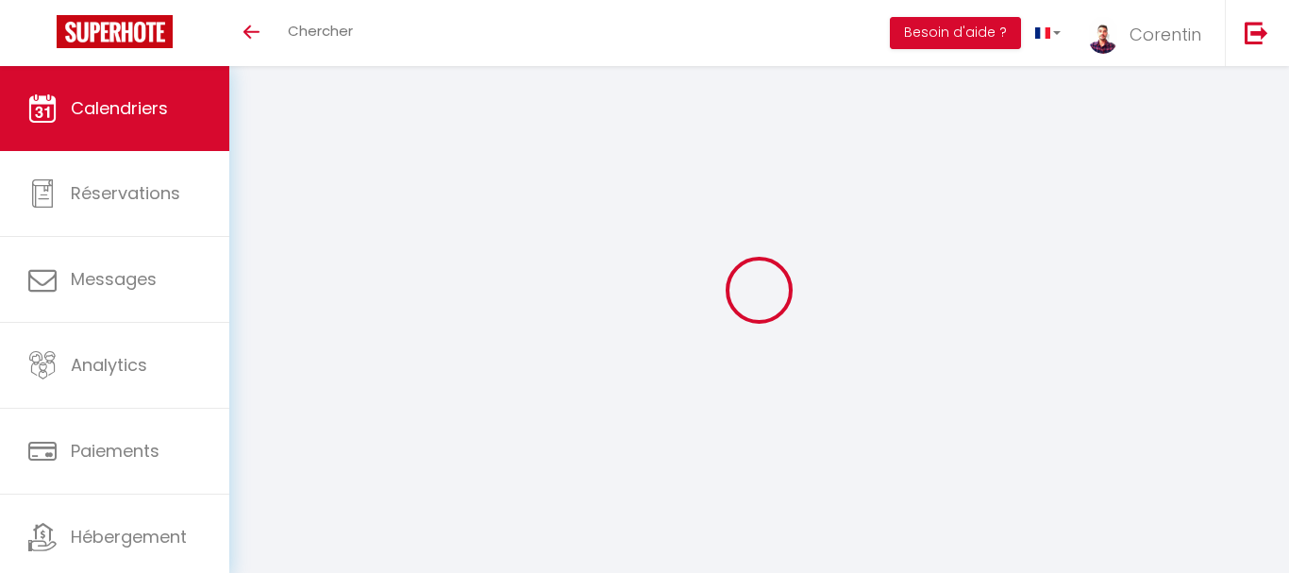
select select
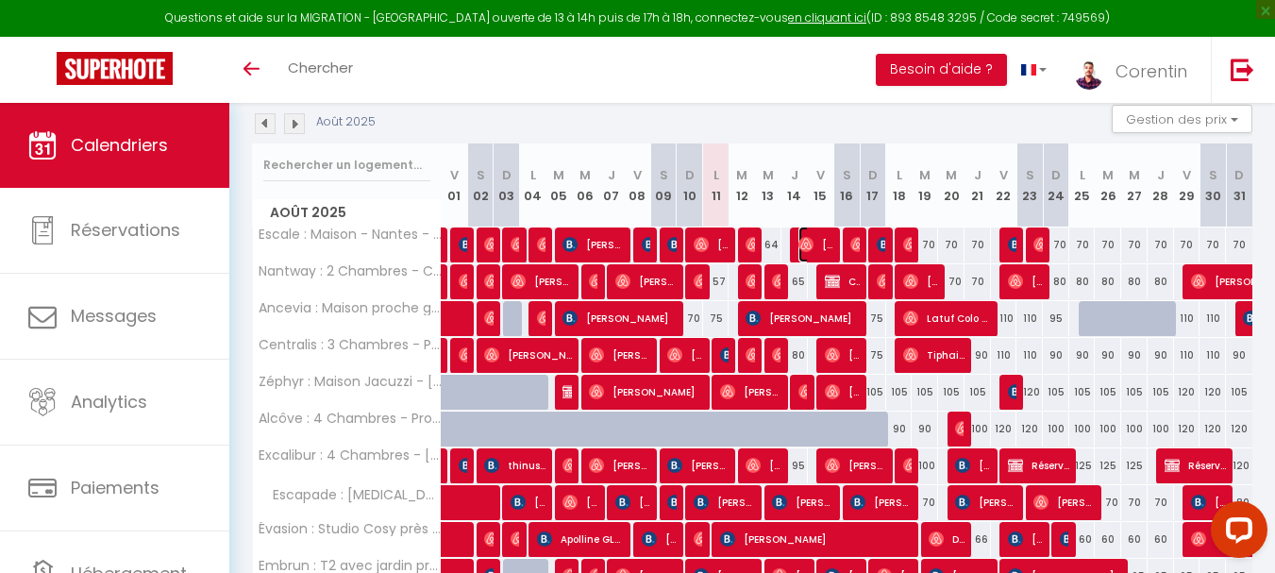
click at [813, 243] on span "[PERSON_NAME] Le" at bounding box center [815, 244] width 35 height 36
select select "OK"
select select "0"
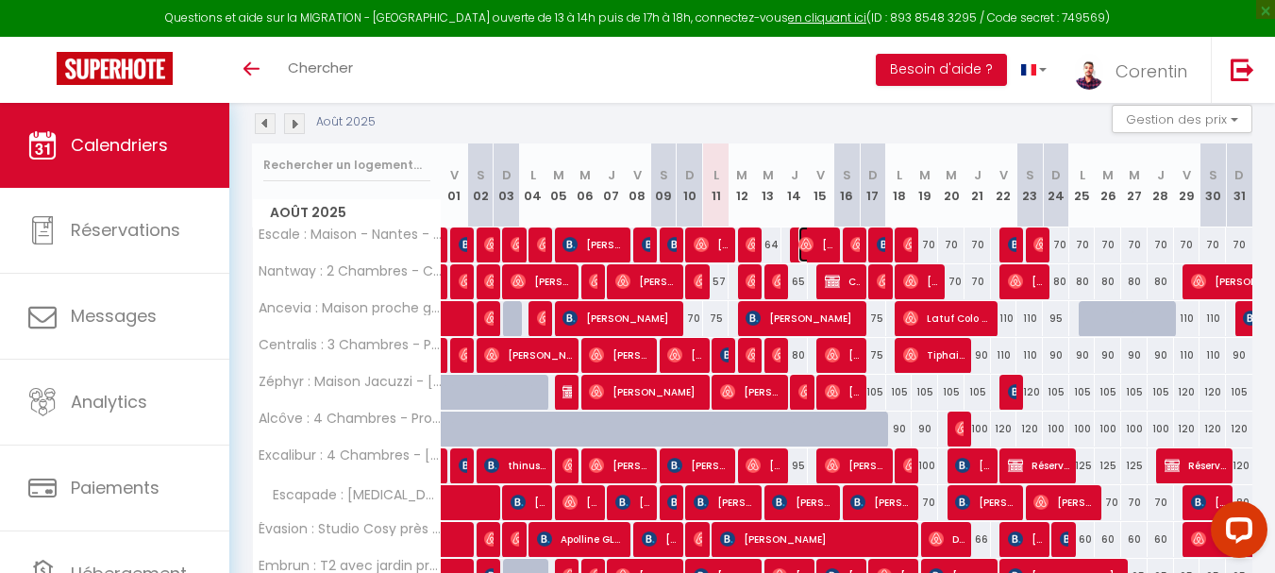
select select "1"
select select
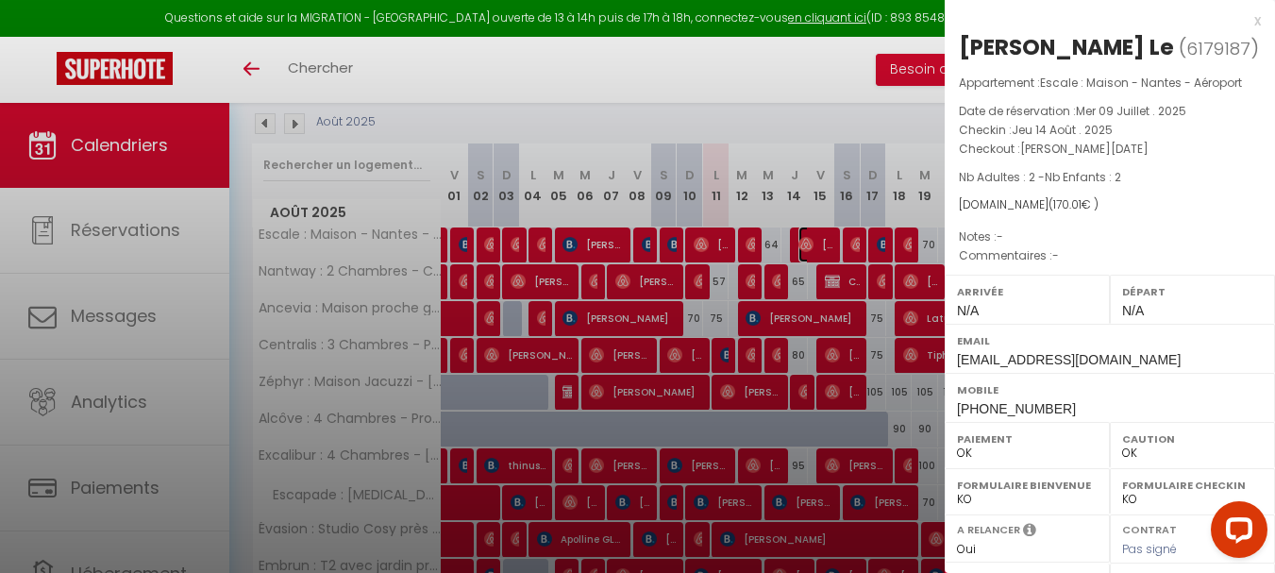
select select "49429"
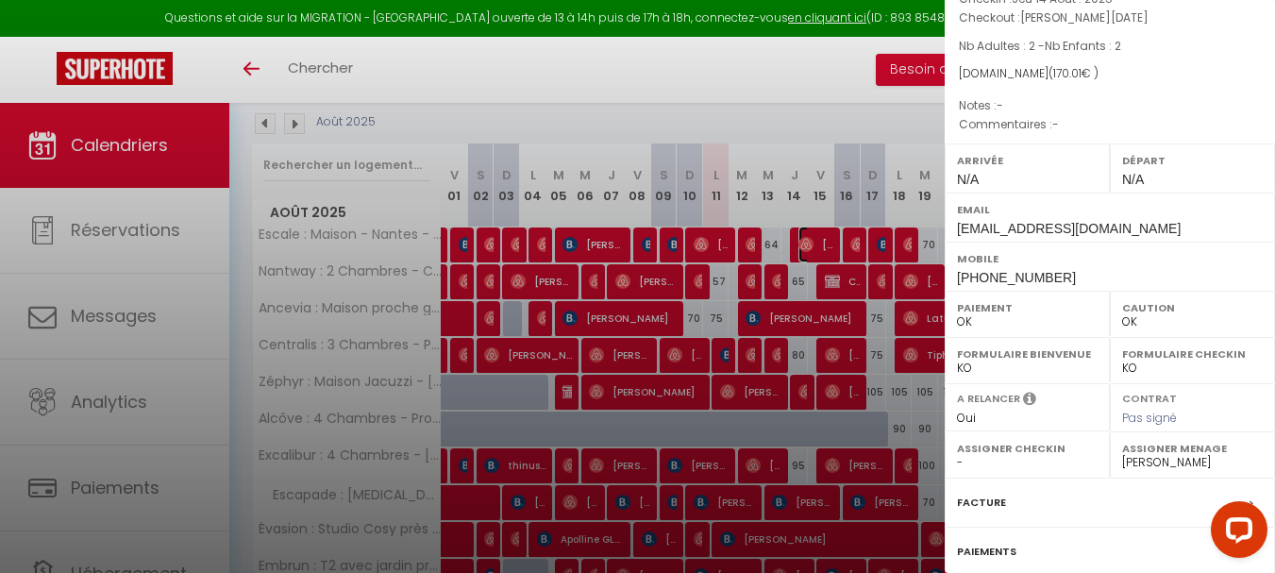
scroll to position [118, 0]
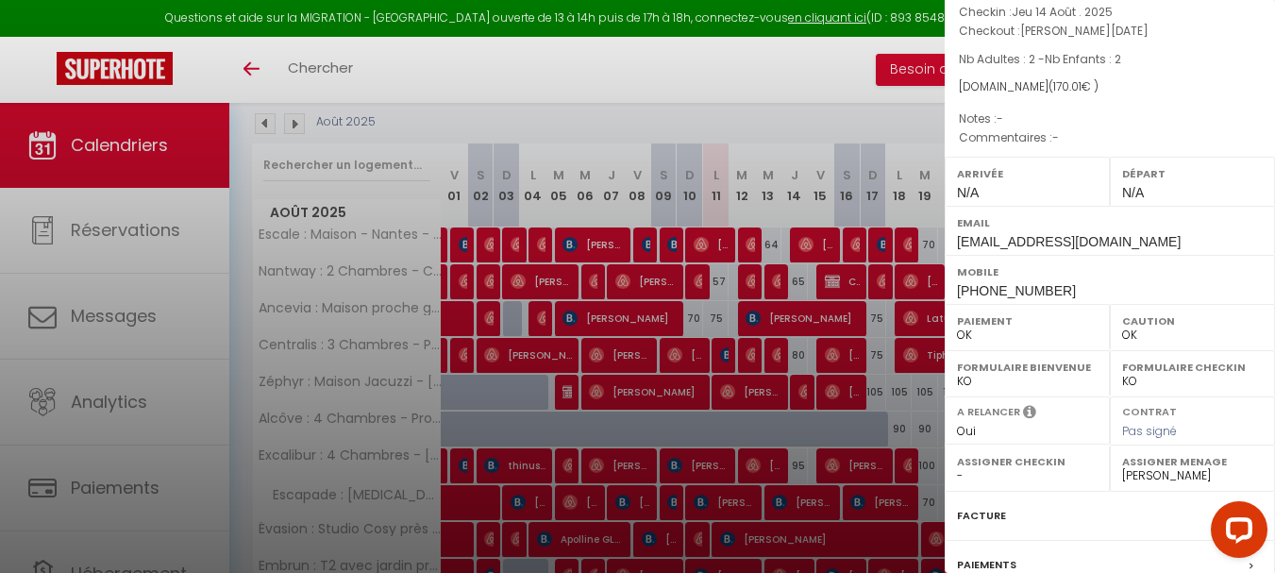
click at [852, 252] on div at bounding box center [637, 286] width 1275 height 573
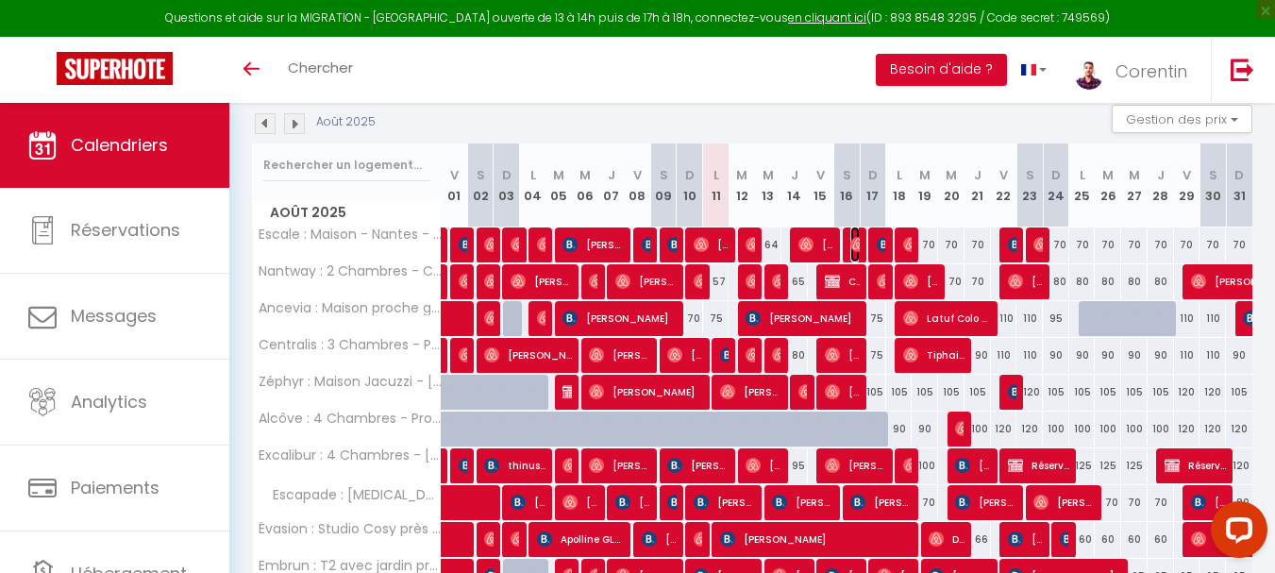
click at [852, 252] on span "[PERSON_NAME]" at bounding box center [854, 244] width 8 height 36
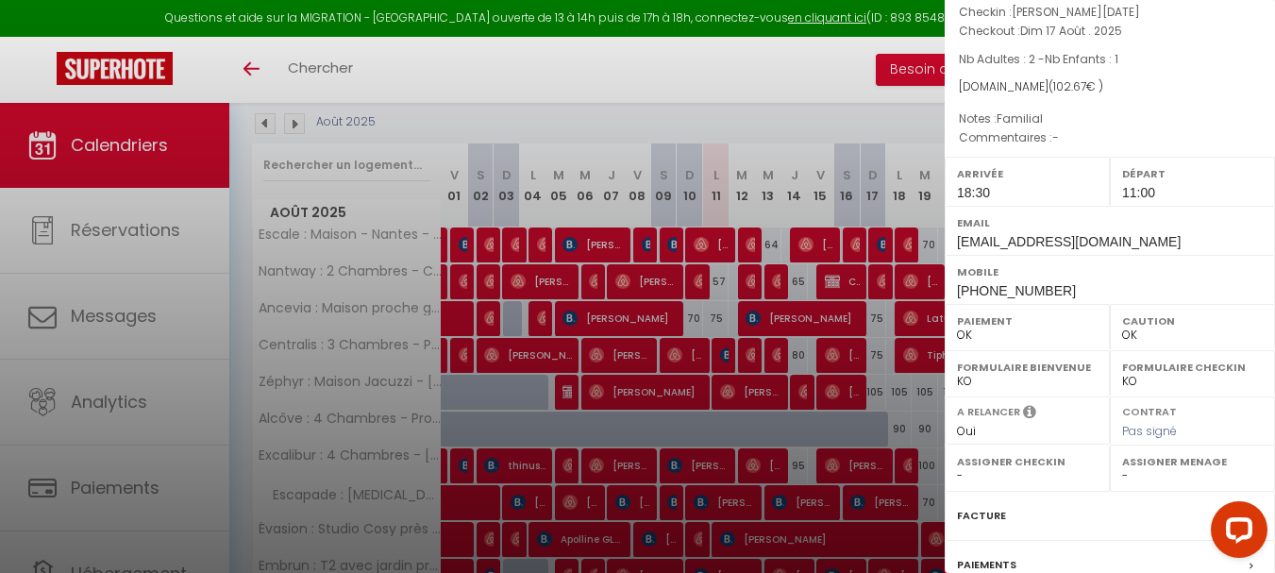
click at [1138, 473] on select "- Lucie Vailot-Lecoindre Corentin Bryon Nelly Laboureux Aurélien Siquer Justine…" at bounding box center [1192, 475] width 141 height 17
select select "49429"
click at [1122, 467] on select "- Lucie Vailot-Lecoindre Corentin Bryon Nelly Laboureux Aurélien Siquer Justine…" at bounding box center [1192, 475] width 141 height 17
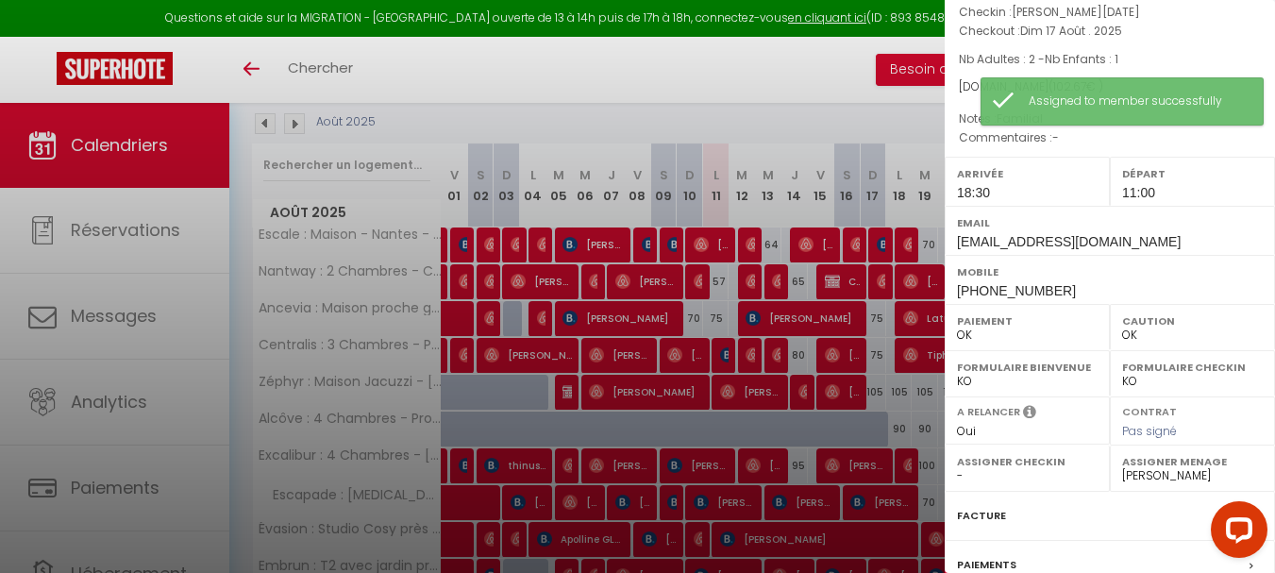
click at [845, 373] on div at bounding box center [637, 286] width 1275 height 573
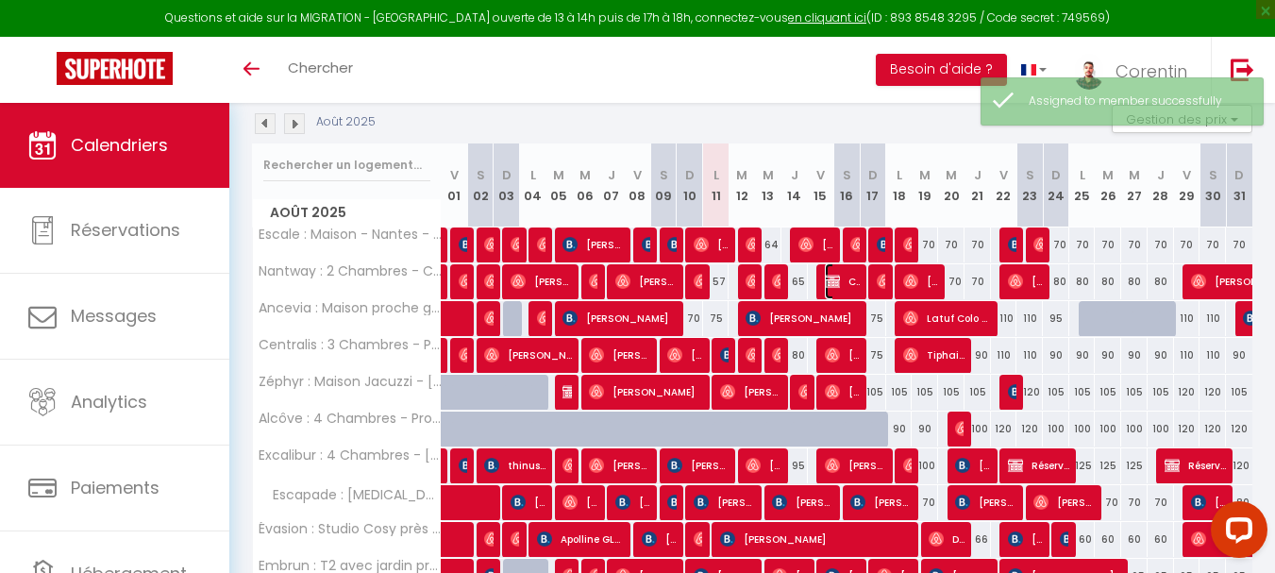
click at [839, 280] on img at bounding box center [832, 281] width 15 height 15
select select "KO"
select select "0"
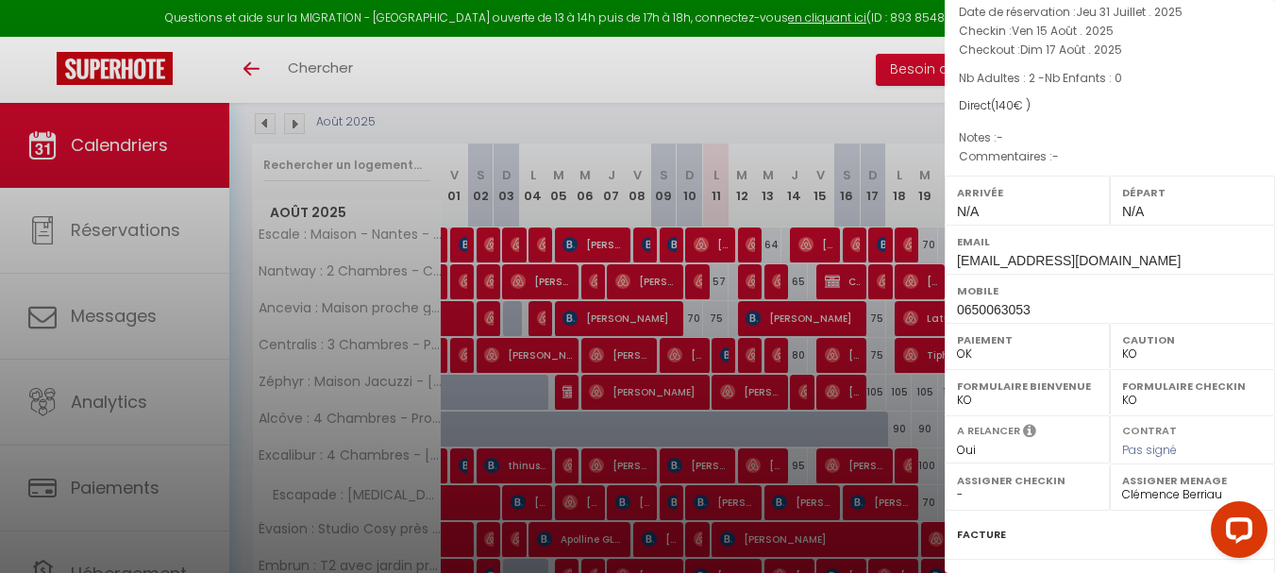
click at [1158, 494] on select "- Lucie Vailot-Lecoindre Corentin Bryon Nelly Laboureux Aurélien Siquer Justine…" at bounding box center [1192, 494] width 141 height 17
select select "49429"
click at [1122, 486] on select "- Lucie Vailot-Lecoindre Corentin Bryon Nelly Laboureux Aurélien Siquer Justine…" at bounding box center [1192, 494] width 141 height 17
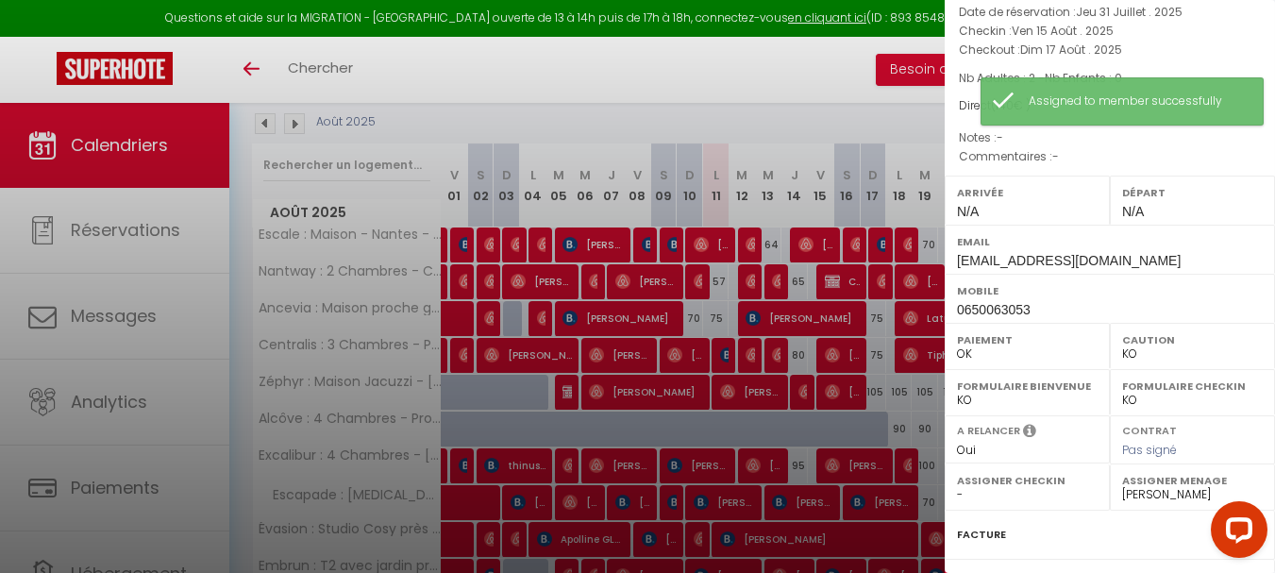
click at [811, 310] on div at bounding box center [637, 286] width 1275 height 573
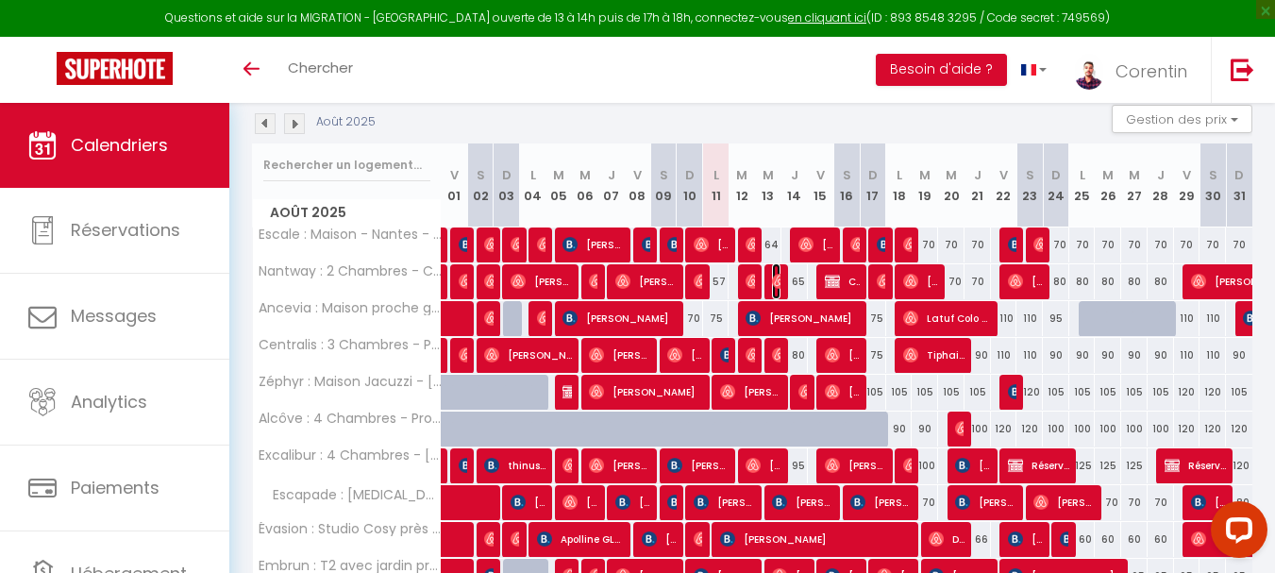
click at [778, 278] on img at bounding box center [779, 281] width 15 height 15
select select "OK"
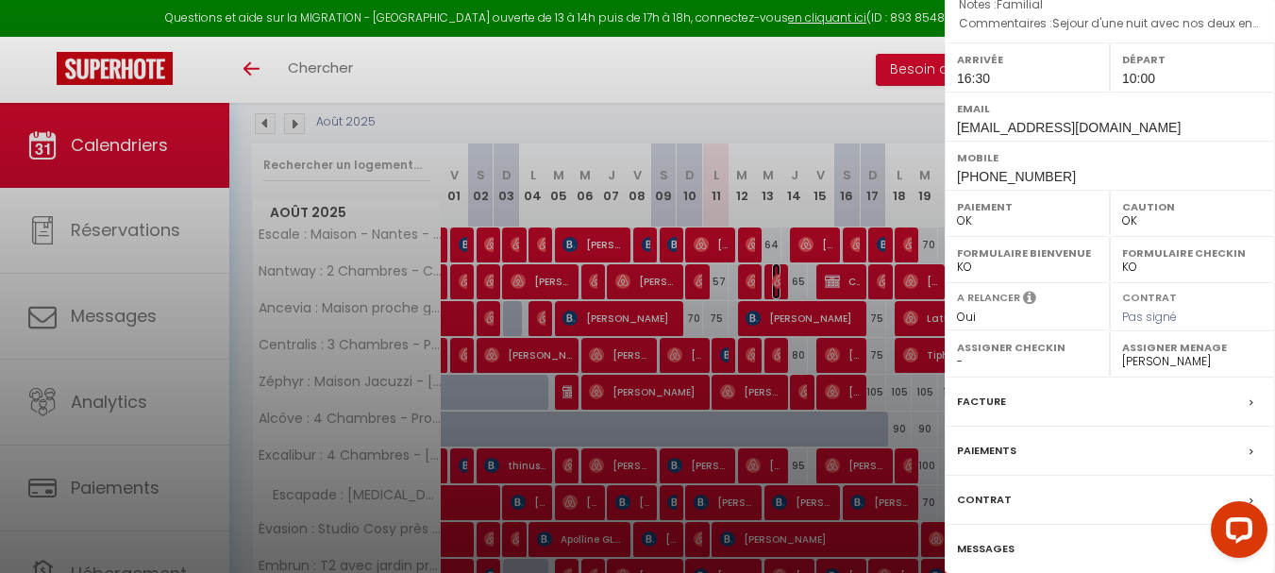
scroll to position [283, 0]
click at [872, 376] on div at bounding box center [637, 286] width 1275 height 573
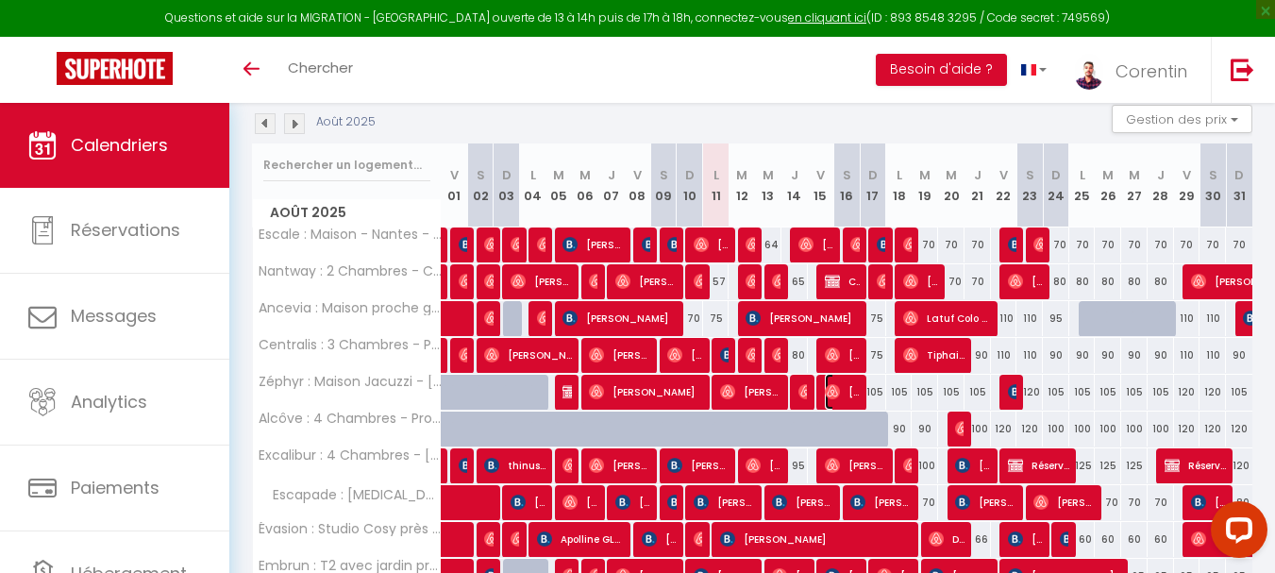
click at [837, 388] on img at bounding box center [832, 391] width 15 height 15
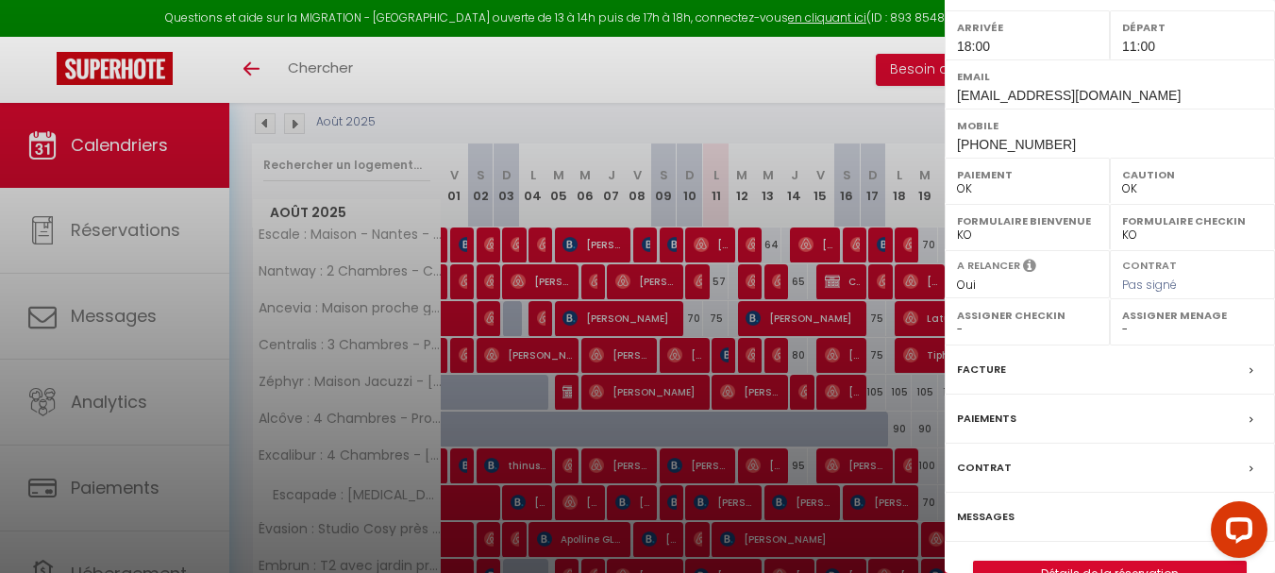
click at [1122, 325] on select "- Lucie Vailot-Lecoindre Corentin Bryon Nelly Laboureux Aurélien Siquer Justine…" at bounding box center [1192, 329] width 141 height 17
select select "49429"
click at [1122, 321] on select "- Lucie Vailot-Lecoindre Corentin Bryon Nelly Laboureux Aurélien Siquer Justine…" at bounding box center [1192, 329] width 141 height 17
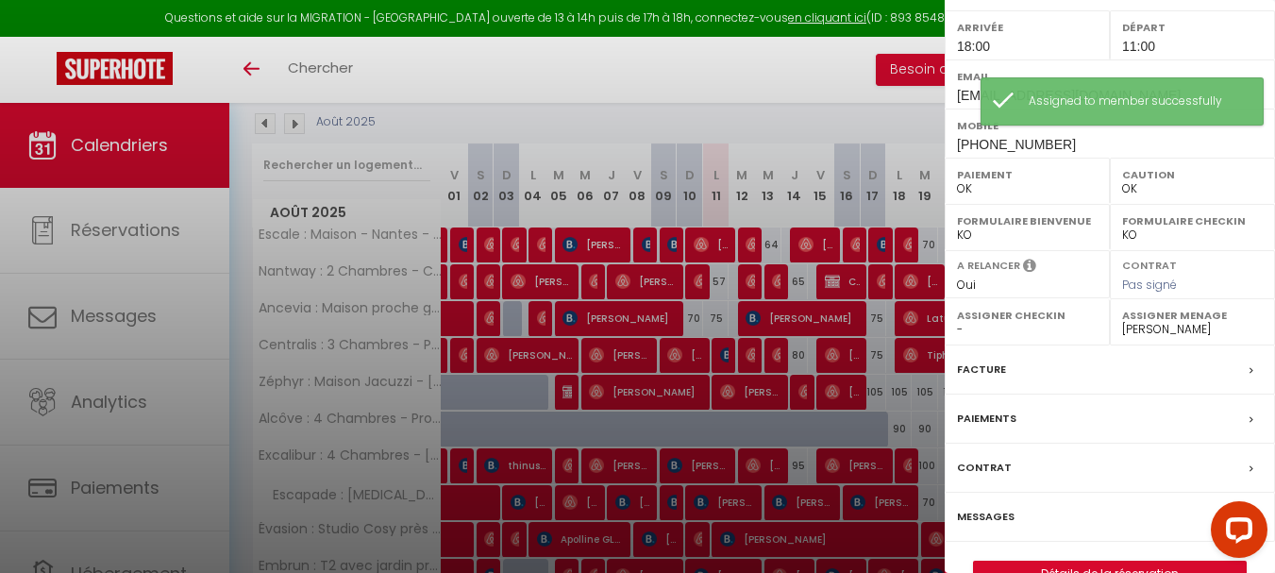
click at [844, 369] on div at bounding box center [637, 286] width 1275 height 573
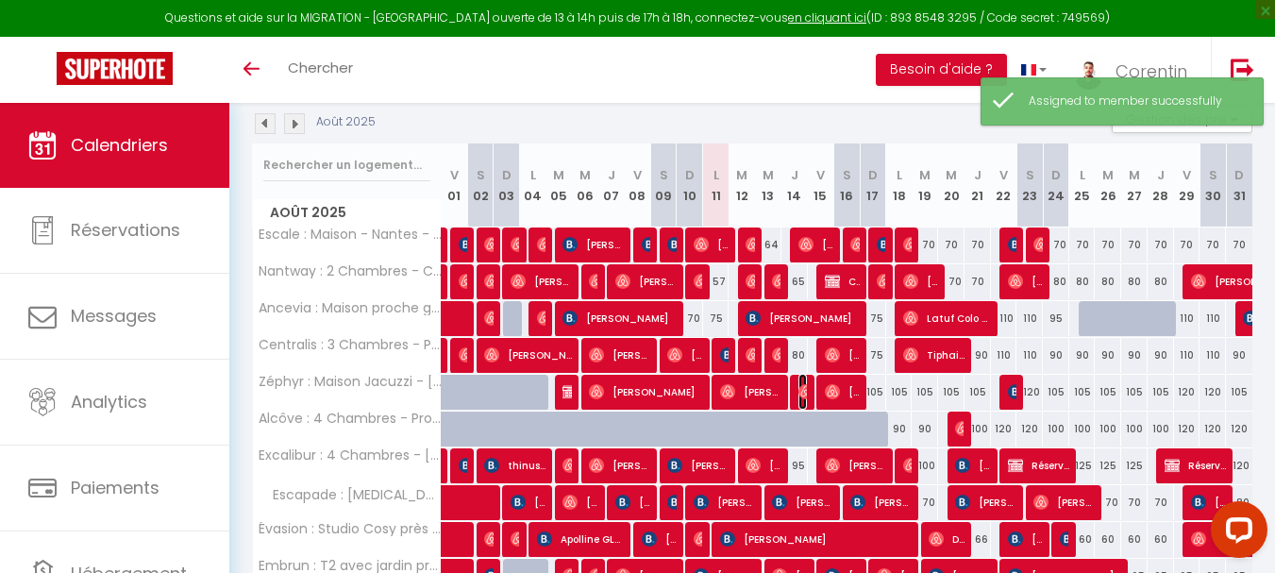
click at [803, 392] on img at bounding box center [805, 391] width 15 height 15
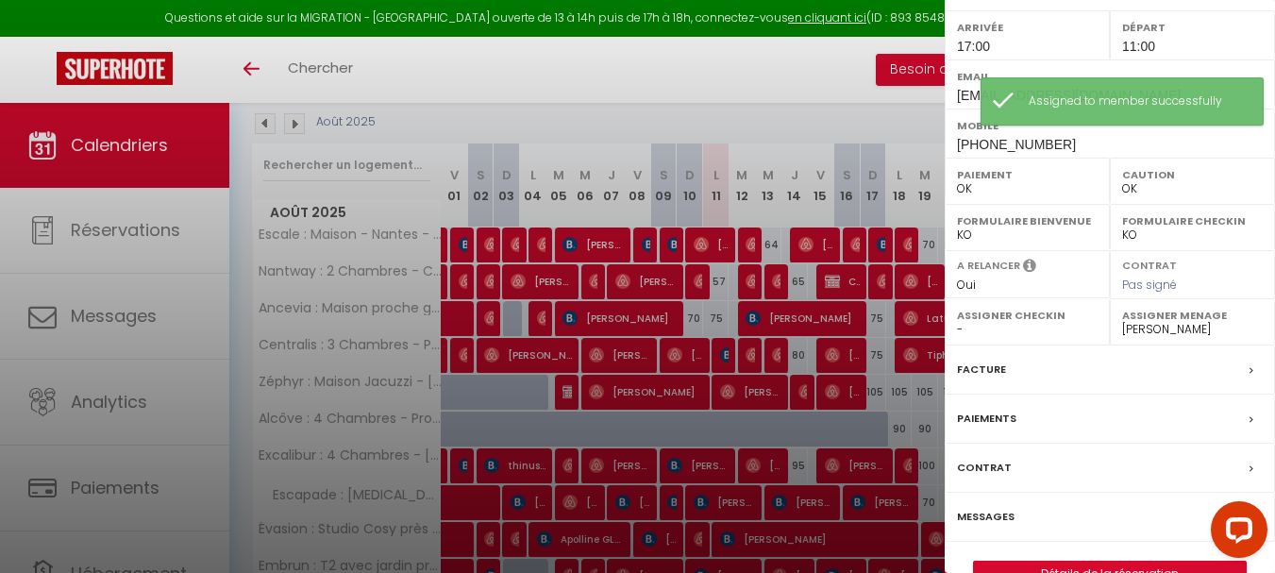
click at [753, 388] on div at bounding box center [637, 286] width 1275 height 573
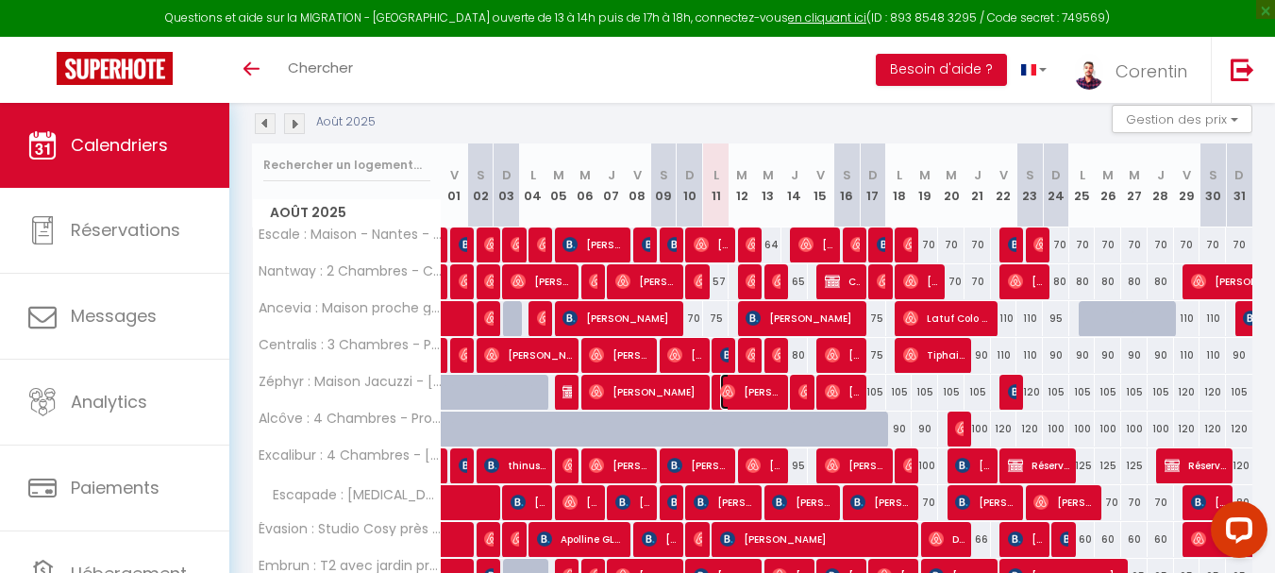
click at [754, 392] on span "[PERSON_NAME]" at bounding box center [750, 392] width 61 height 36
select select "0"
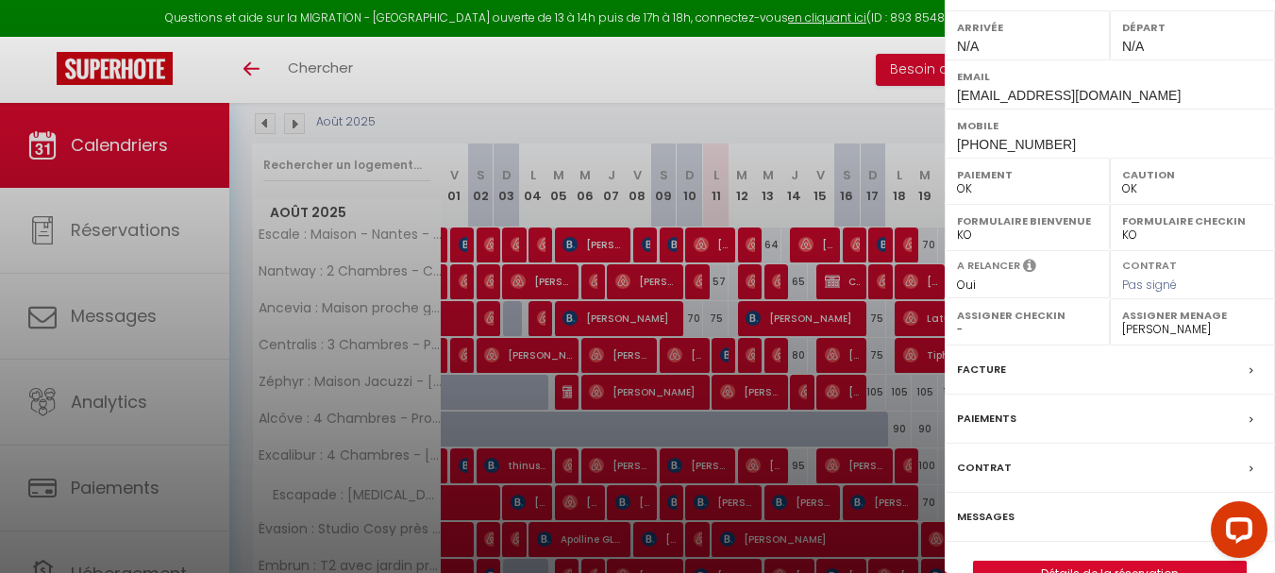
click at [754, 392] on div at bounding box center [637, 286] width 1275 height 573
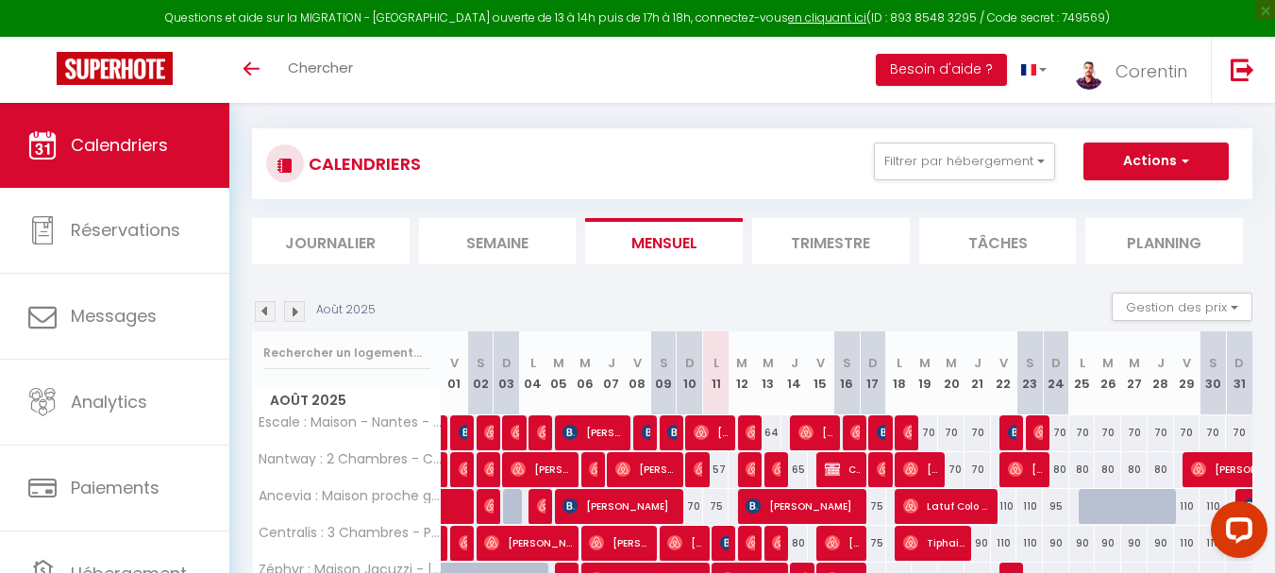
scroll to position [14, 0]
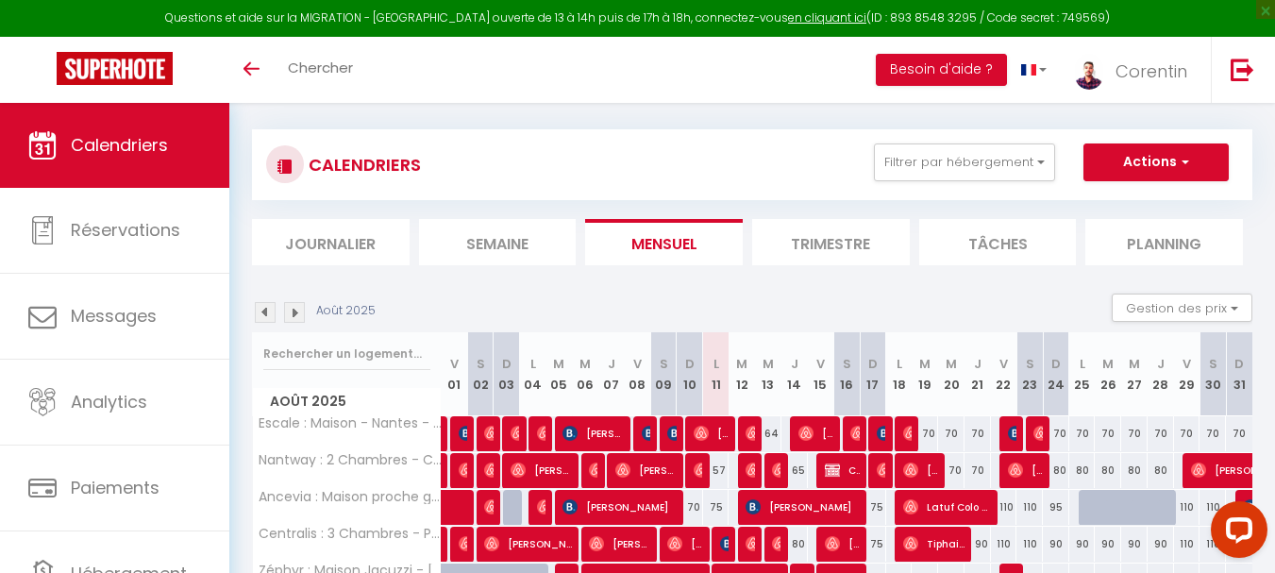
click at [766, 292] on section "Août 2025 Gestion des prix Nb Nuits minimum Règles Disponibilité Août 2025 V 01…" at bounding box center [752, 557] width 1000 height 565
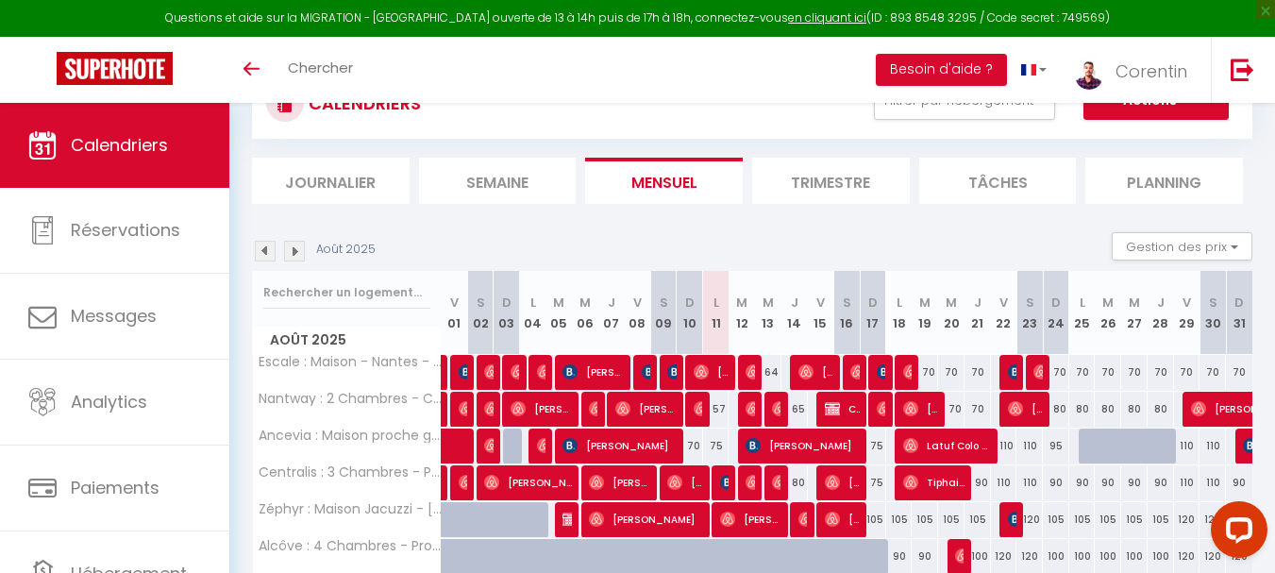
scroll to position [85, 0]
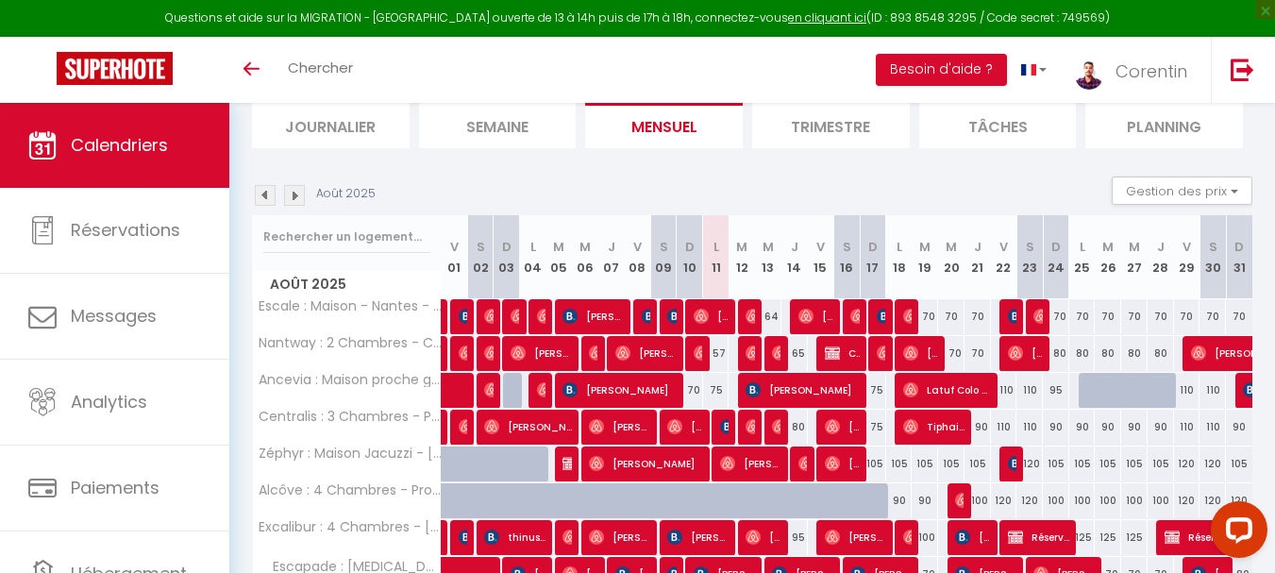
scroll to position [132, 0]
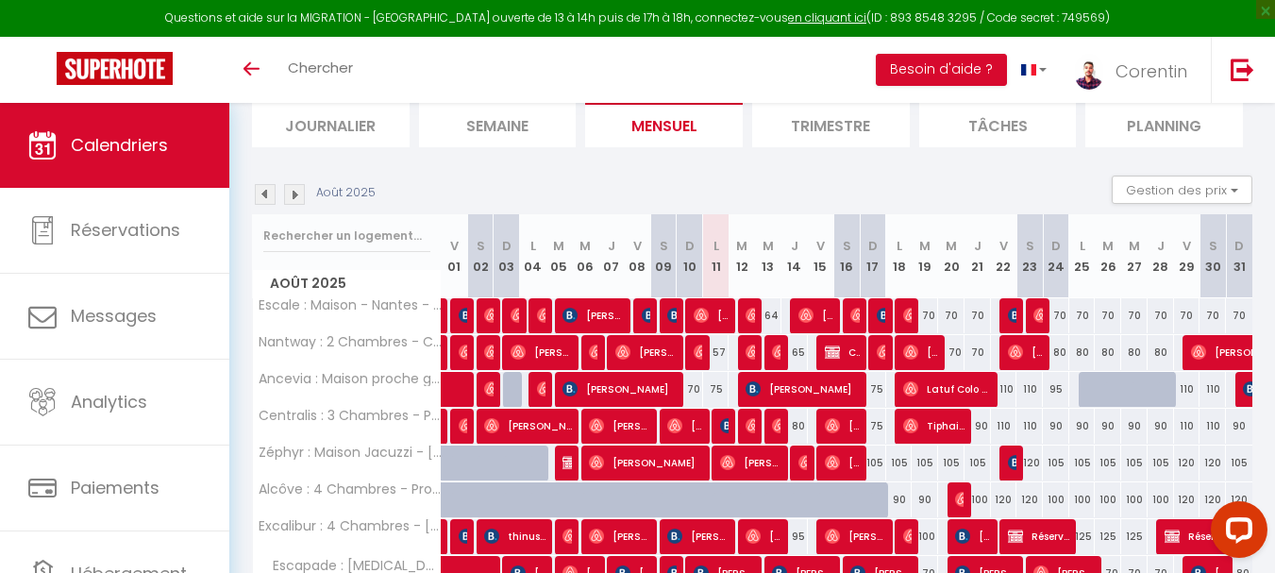
click at [721, 351] on div "57" at bounding box center [716, 352] width 26 height 35
type input "57"
type input "Lun 11 Août 2025"
type input "[DATE]"
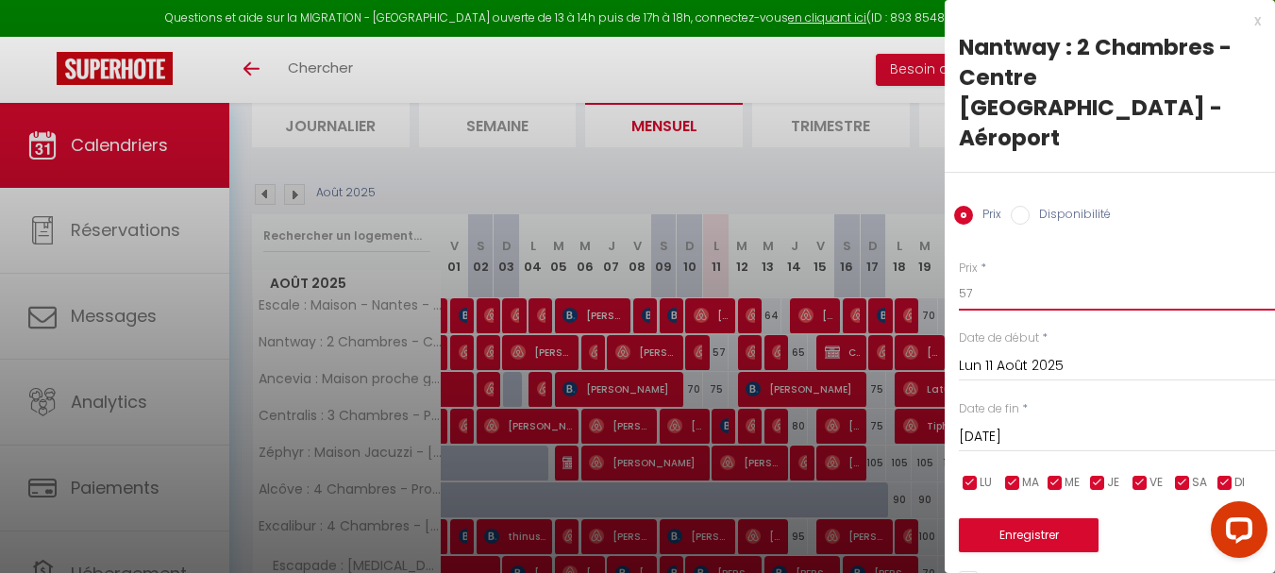
click at [1098, 276] on input "57" at bounding box center [1117, 293] width 316 height 34
type input "50"
click at [1015, 518] on button "Enregistrer" at bounding box center [1029, 535] width 140 height 34
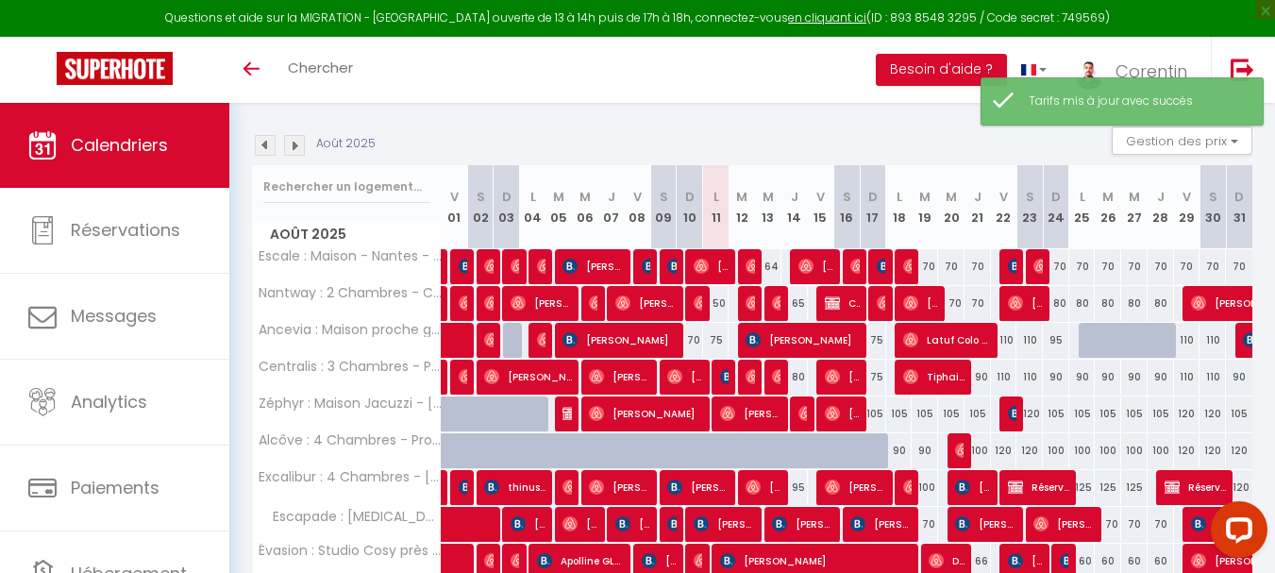
scroll to position [179, 0]
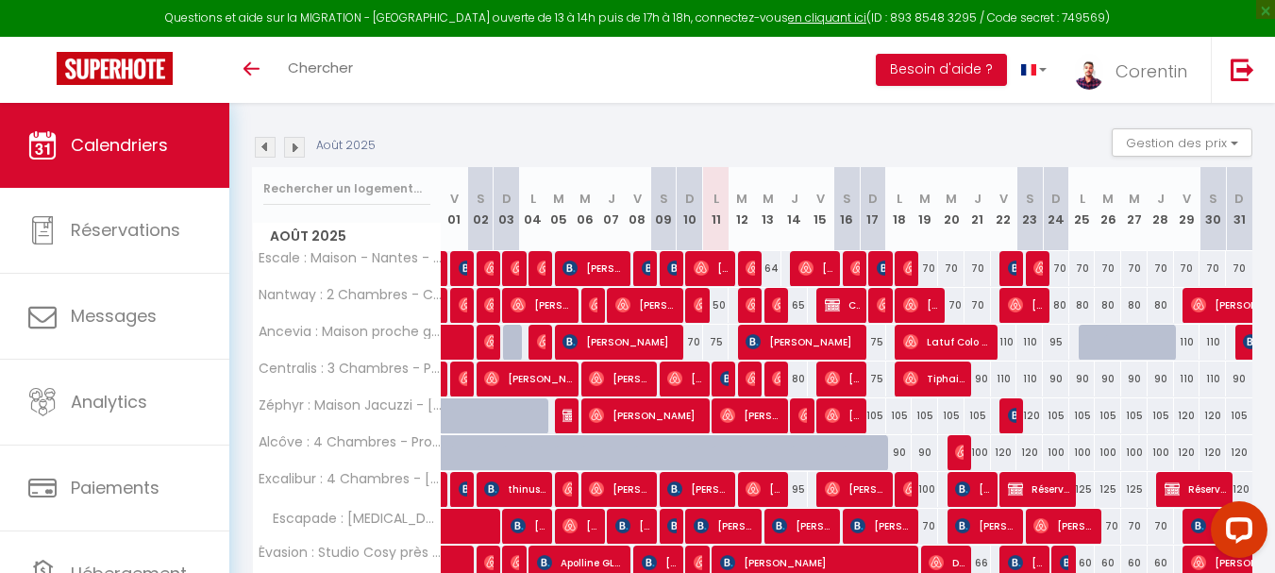
click at [772, 266] on div "64" at bounding box center [768, 268] width 26 height 35
type input "64"
type input "Mer 13 Août 2025"
type input "[DEMOGRAPHIC_DATA][DATE]"
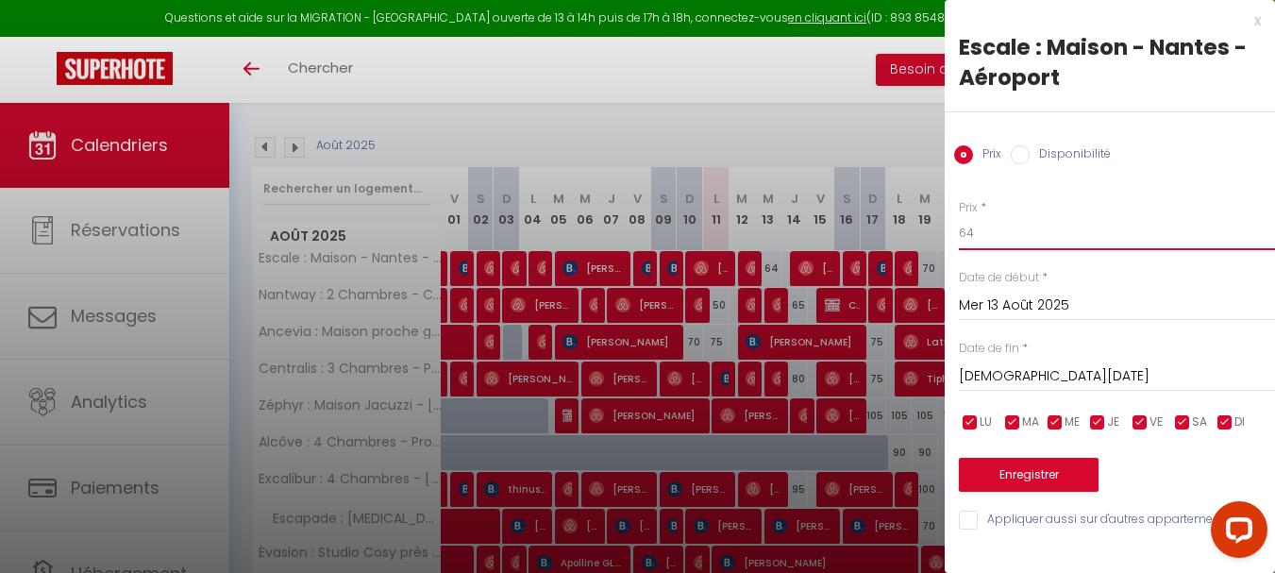
click at [1004, 234] on input "64" at bounding box center [1117, 233] width 316 height 34
type input "60"
click at [1015, 466] on button "Enregistrer" at bounding box center [1029, 475] width 140 height 34
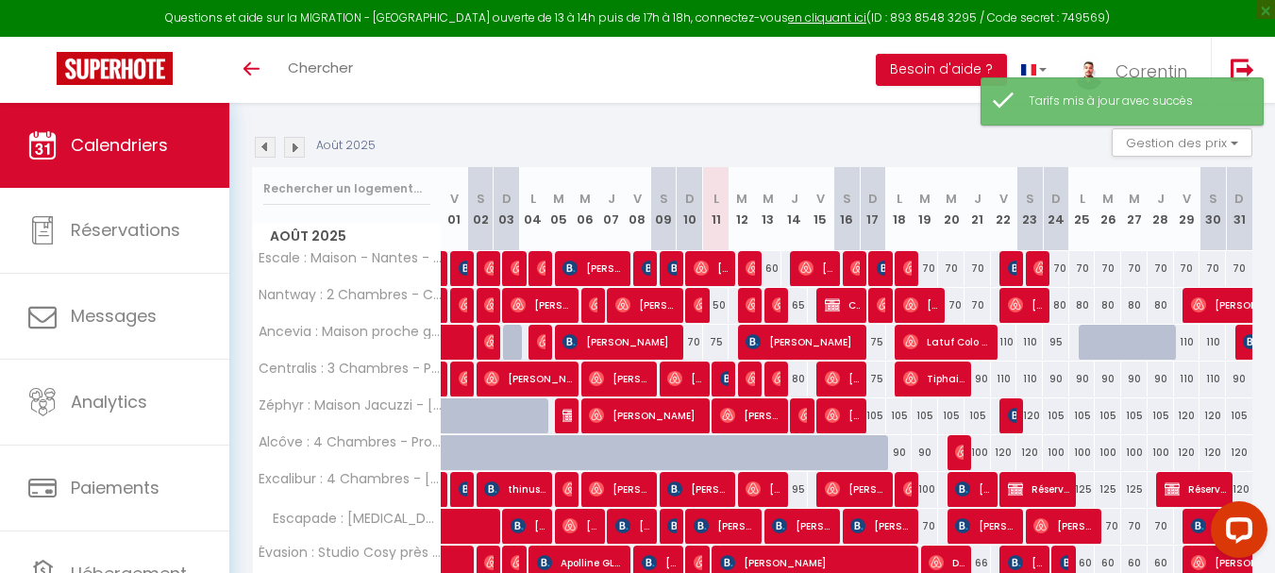
click at [801, 304] on div "65" at bounding box center [794, 305] width 26 height 35
type input "65"
type input "[DEMOGRAPHIC_DATA][DATE]"
type input "Ven 15 Août 2025"
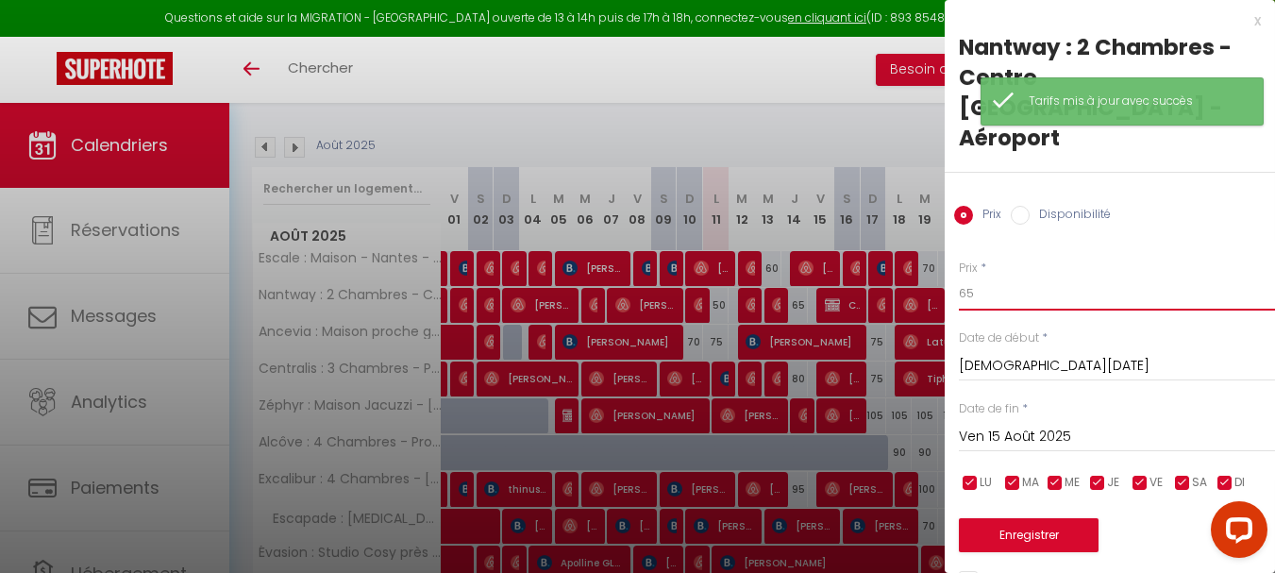
click at [1044, 276] on input "65" at bounding box center [1117, 293] width 316 height 34
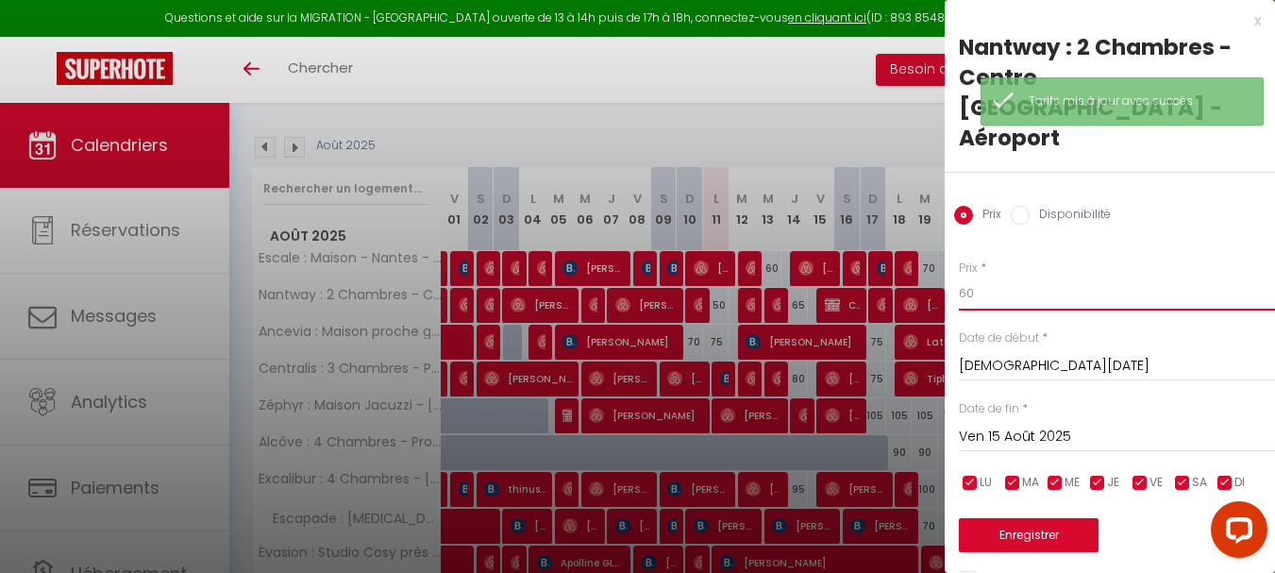
type input "60"
click at [1017, 518] on button "Enregistrer" at bounding box center [1029, 535] width 140 height 34
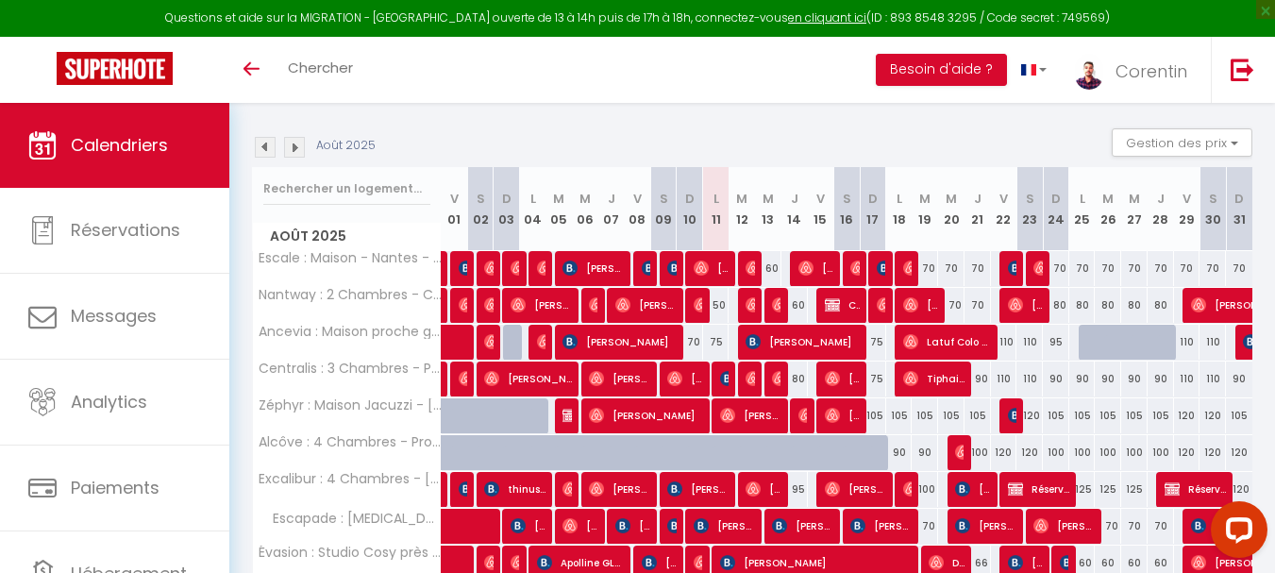
click at [514, 146] on div "Août 2025 Gestion des prix Nb Nuits minimum Règles Disponibilité" at bounding box center [752, 147] width 1000 height 39
click at [929, 266] on div "70" at bounding box center [925, 268] width 26 height 35
type input "70"
type input "[DATE]"
type input "Mer 20 Août 2025"
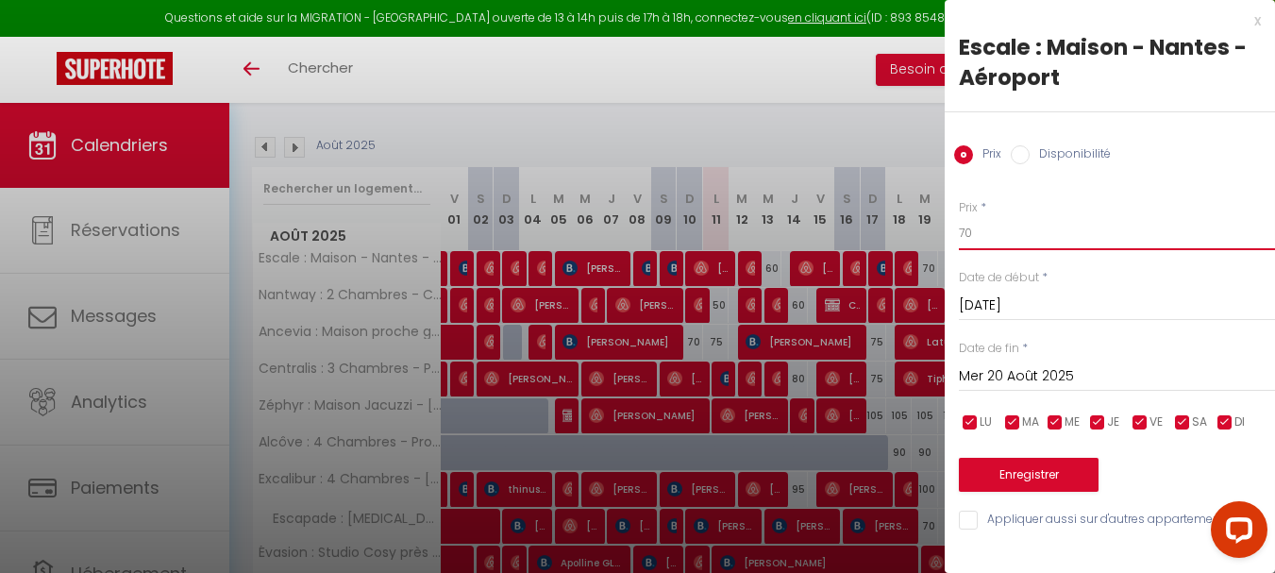
click at [1025, 232] on input "70" at bounding box center [1117, 233] width 316 height 34
type input "68"
click at [1034, 362] on div "[DATE] < [DATE] > Dim Lun Mar Mer Jeu Ven Sam 1 2 3 4 5 6 7 8 9 10 11 12 13 14 …" at bounding box center [1117, 375] width 316 height 34
click at [1034, 363] on div "[DATE] < [DATE] > Dim Lun Mar Mer Jeu Ven Sam 1 2 3 4 5 6 7 8 9 10 11 12 13 14 …" at bounding box center [1117, 375] width 316 height 34
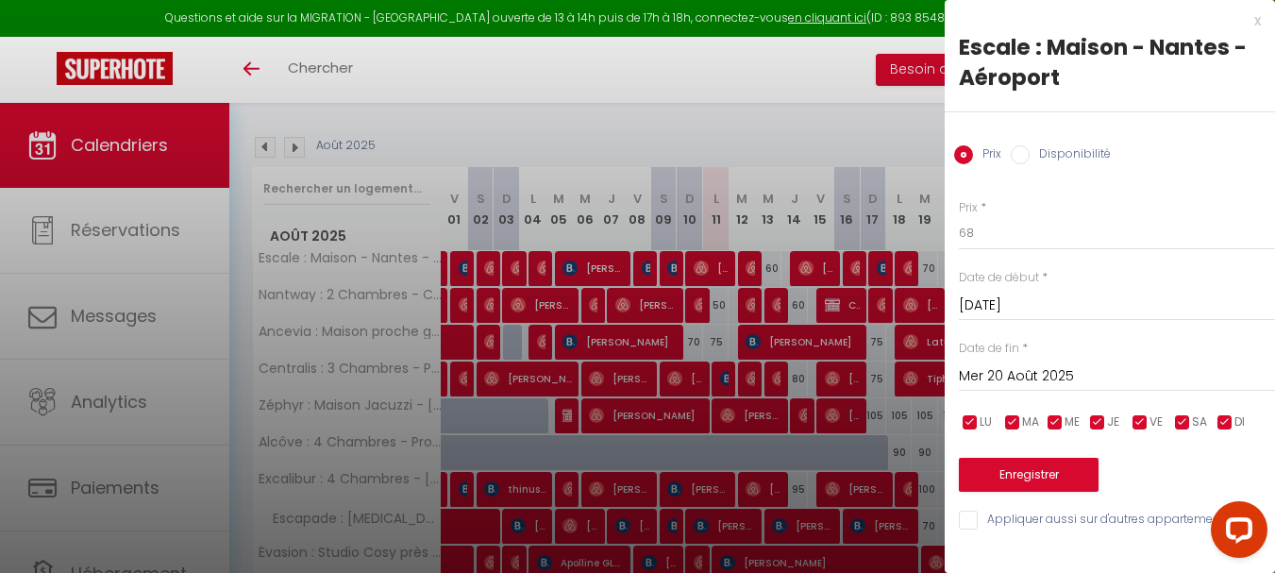
click at [1034, 371] on input "Mer 20 Août 2025" at bounding box center [1117, 376] width 316 height 25
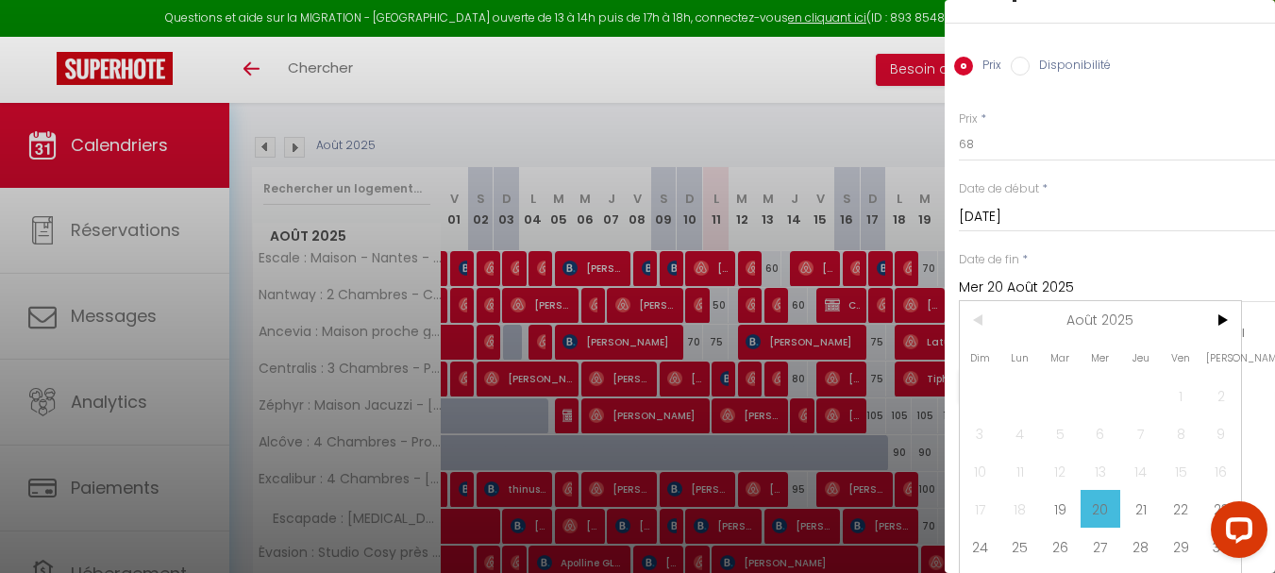
scroll to position [94, 0]
click at [1167, 499] on span "22" at bounding box center [1181, 503] width 41 height 38
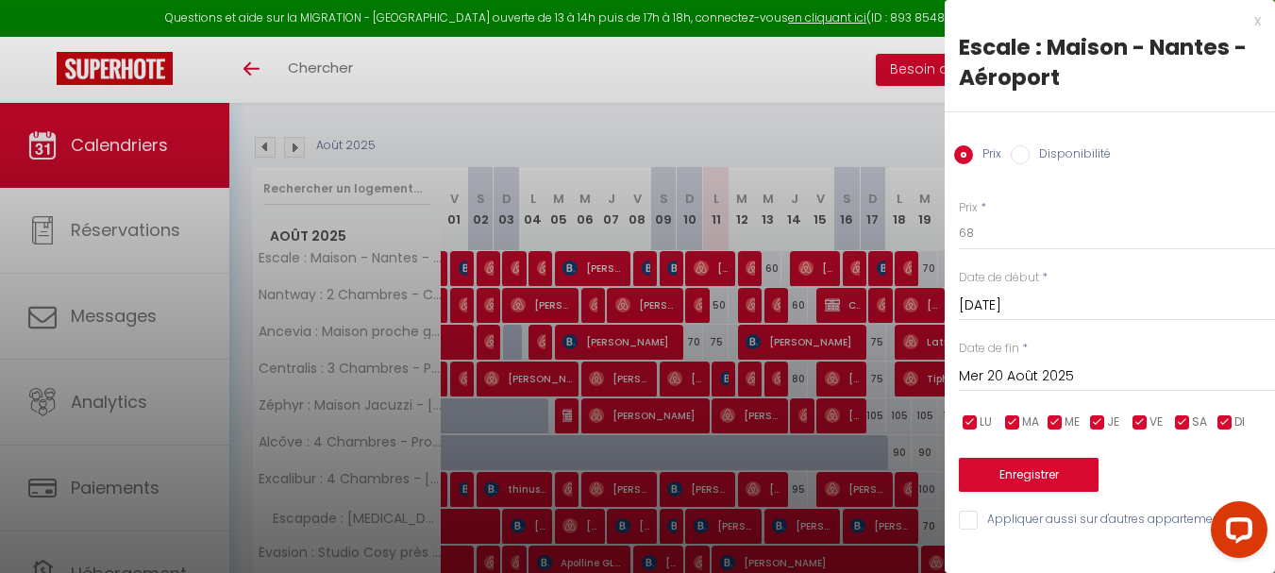
type input "Ven 22 Août 2025"
click at [1053, 471] on button "Enregistrer" at bounding box center [1029, 475] width 140 height 34
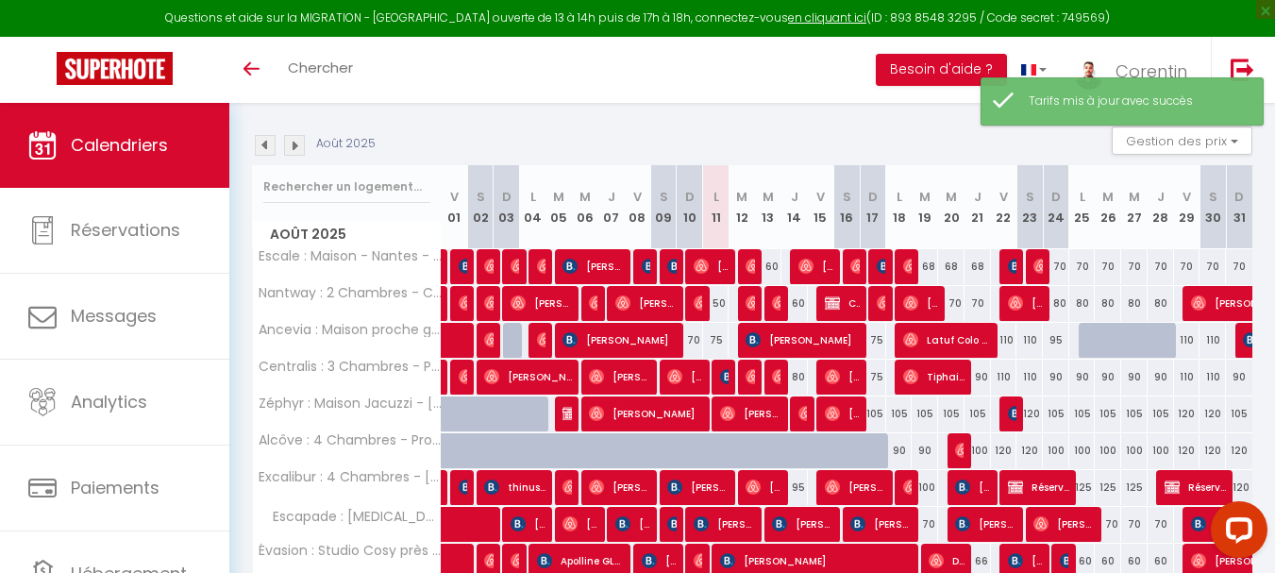
scroll to position [156, 0]
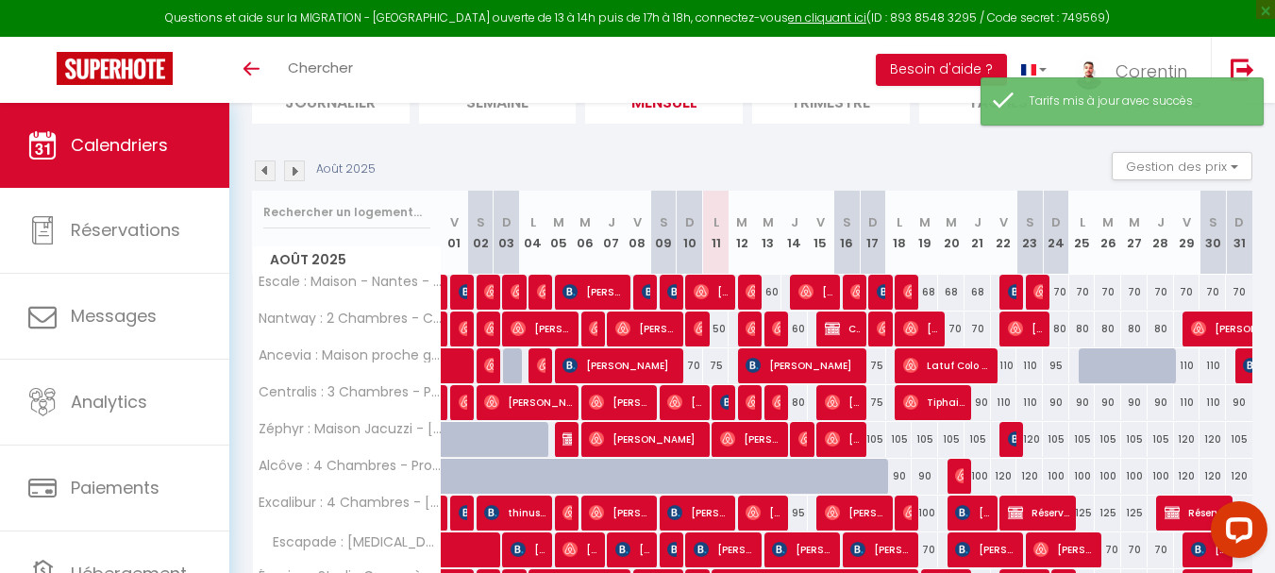
click at [287, 173] on img at bounding box center [294, 170] width 21 height 21
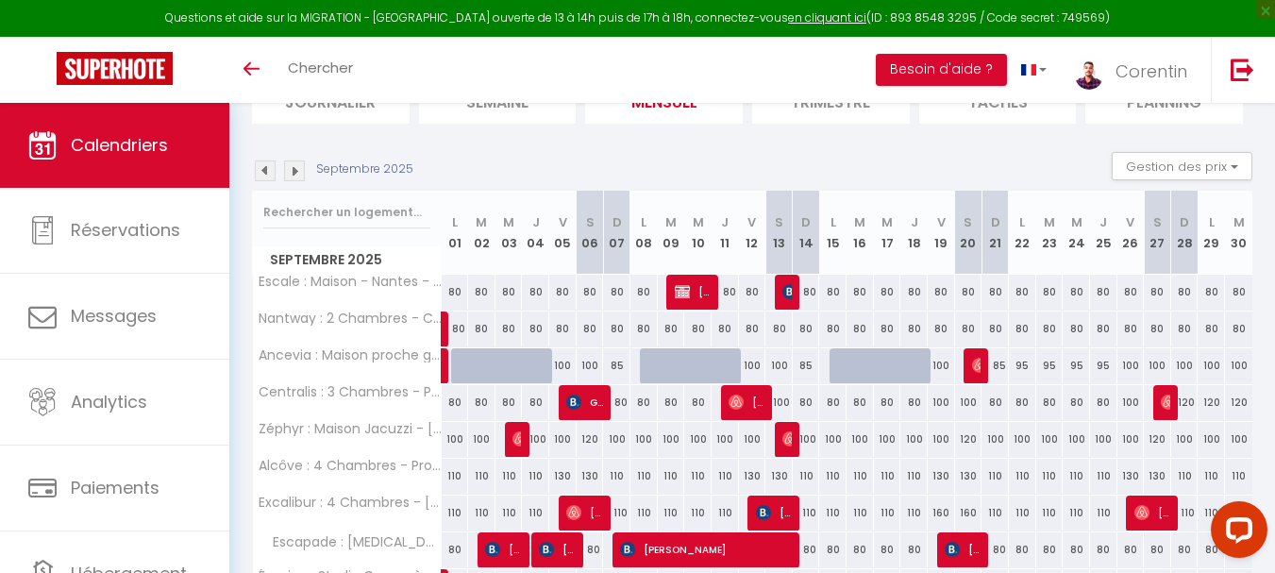
click at [261, 169] on img at bounding box center [265, 170] width 21 height 21
